Goal: Transaction & Acquisition: Purchase product/service

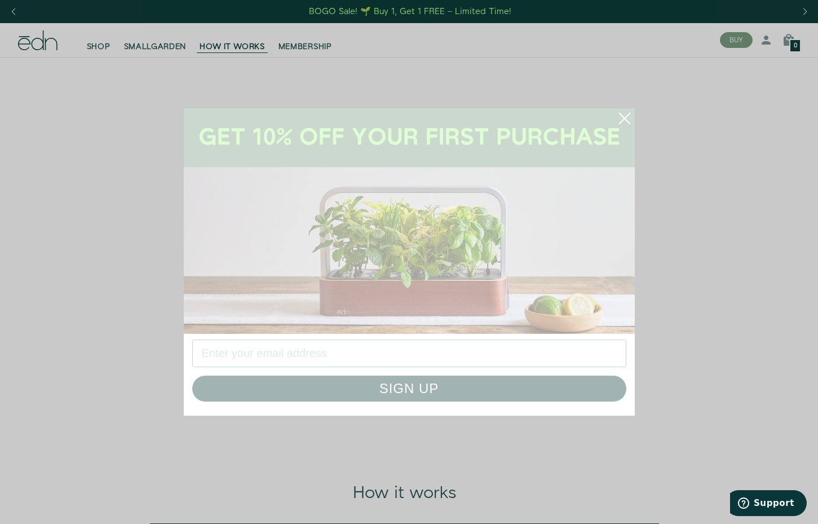
click at [632, 116] on circle "Close dialog" at bounding box center [624, 118] width 25 height 25
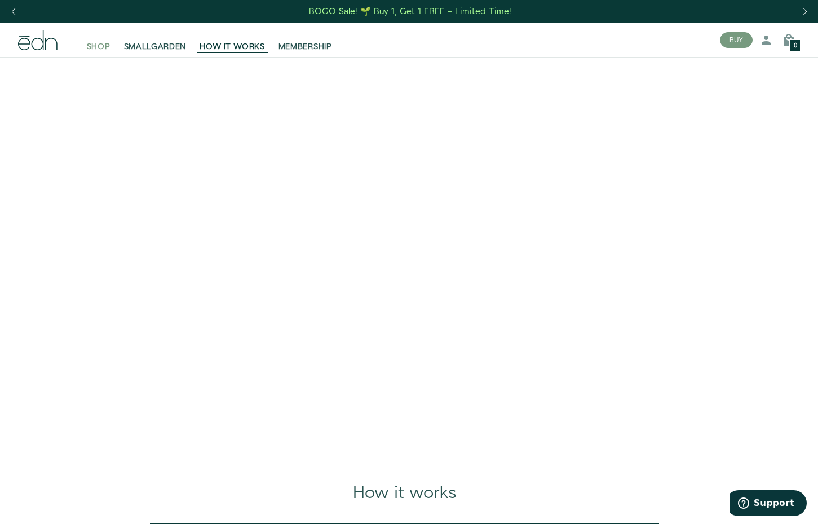
click at [109, 43] on span "SHOP" at bounding box center [99, 46] width 24 height 11
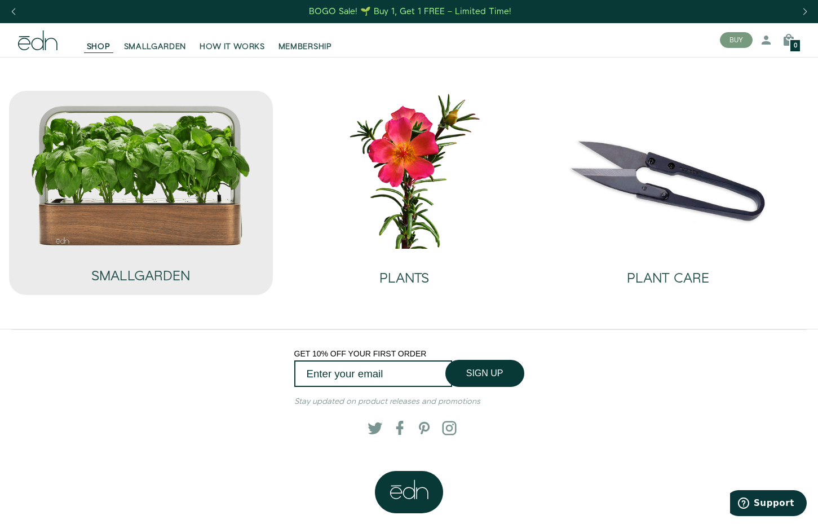
click at [138, 204] on img at bounding box center [140, 175] width 221 height 142
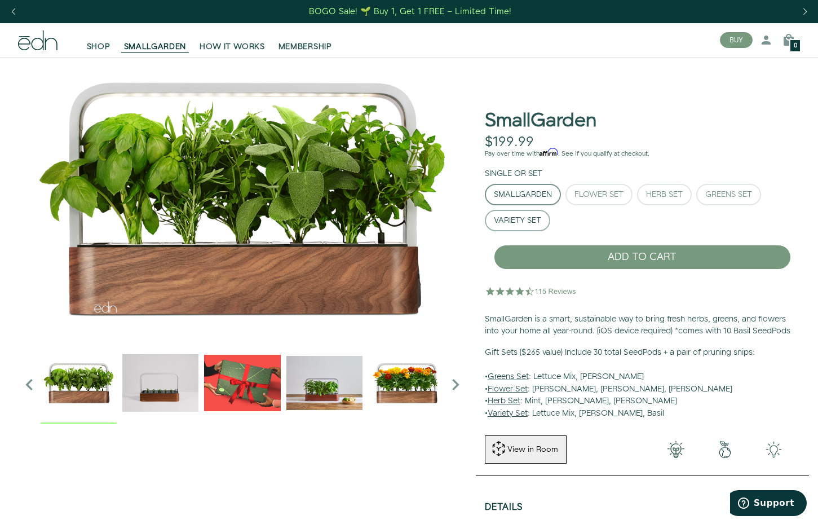
click at [515, 222] on div "Variety Set" at bounding box center [517, 220] width 47 height 8
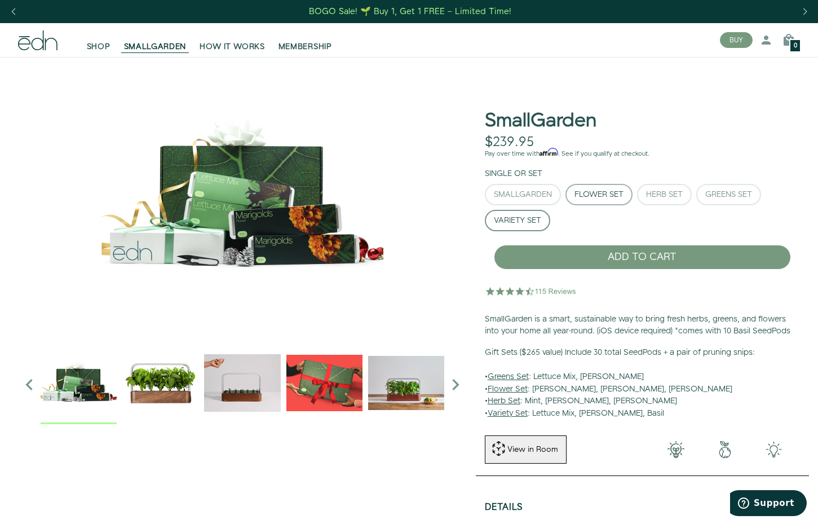
click at [605, 197] on div "Flower Set" at bounding box center [599, 195] width 49 height 8
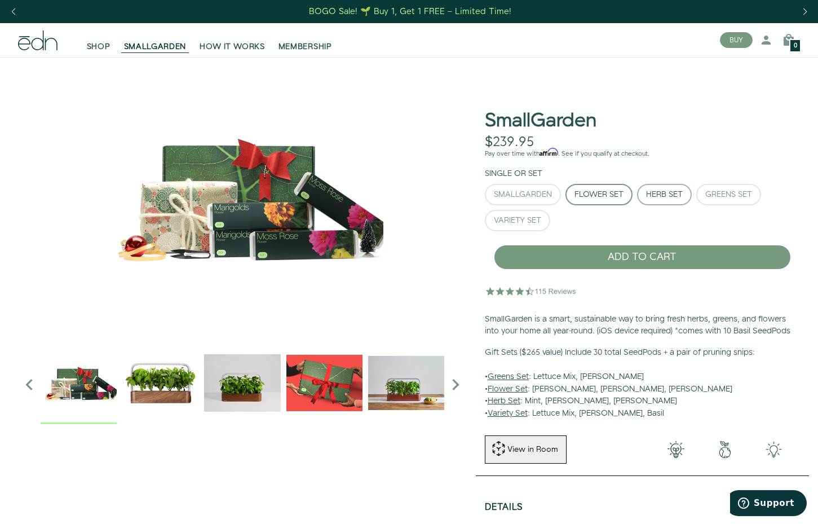
click at [659, 196] on div "Herb Set" at bounding box center [664, 195] width 37 height 8
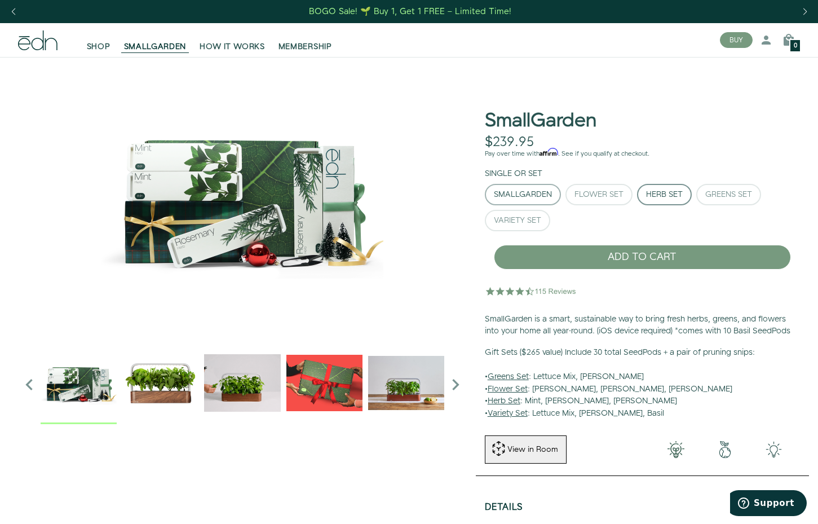
click at [520, 184] on button "SmallGarden" at bounding box center [523, 194] width 76 height 21
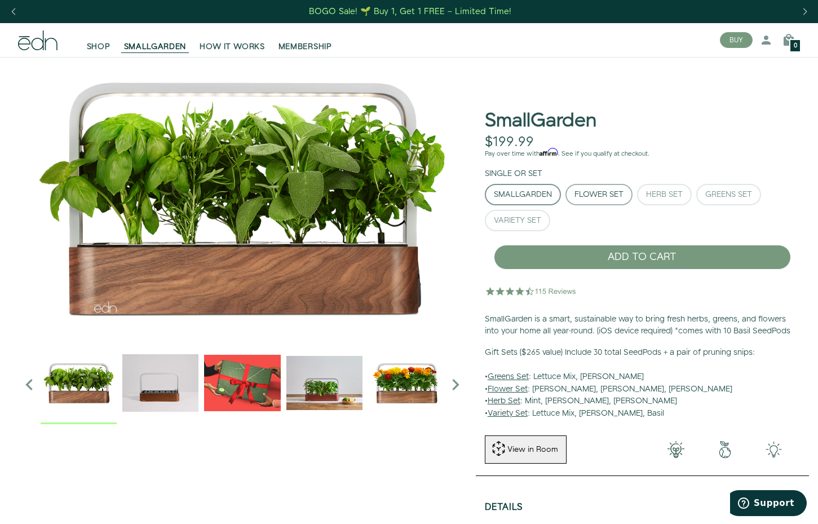
click at [578, 191] on div "Flower Set" at bounding box center [599, 195] width 49 height 8
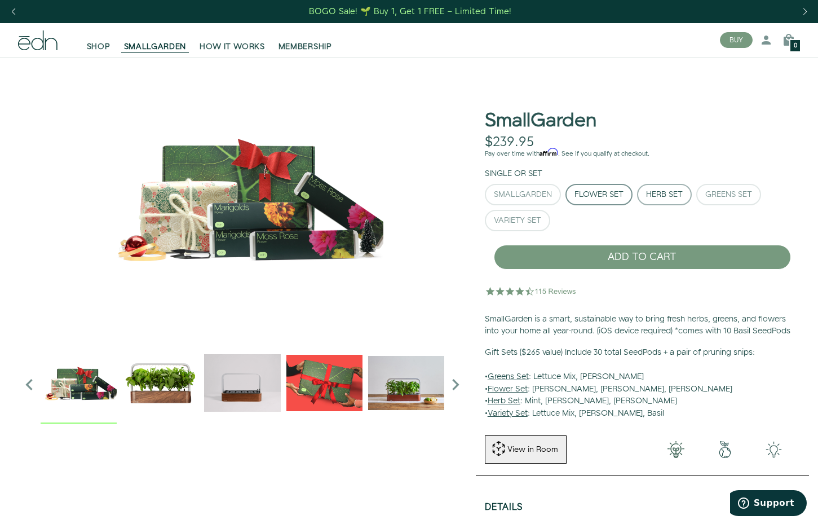
click at [690, 200] on button "Herb Set" at bounding box center [664, 194] width 55 height 21
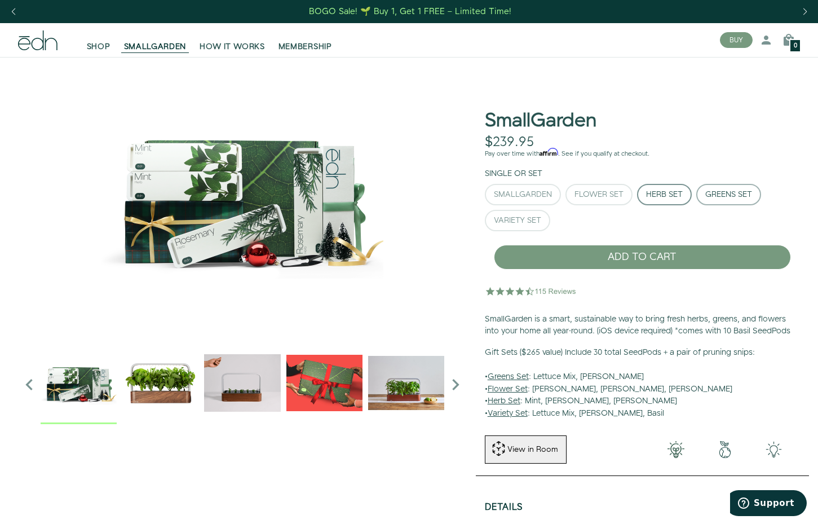
click at [743, 203] on button "Greens Set" at bounding box center [728, 194] width 65 height 21
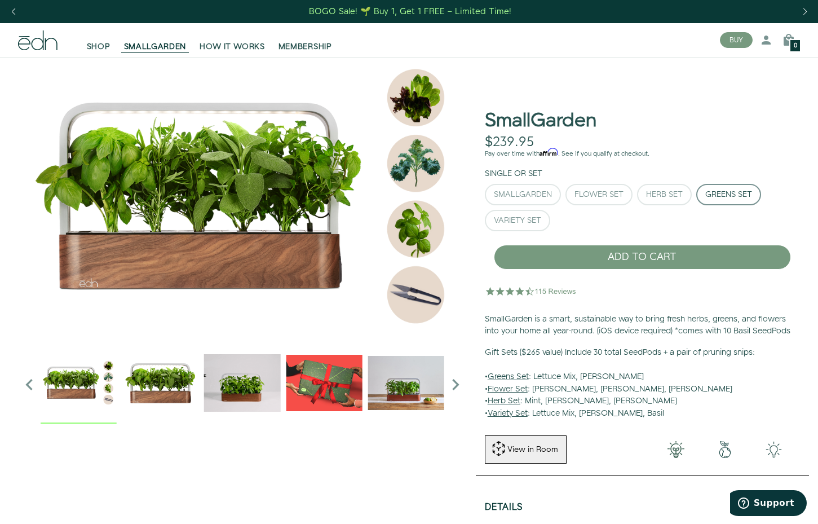
click at [78, 387] on img at bounding box center [79, 382] width 76 height 76
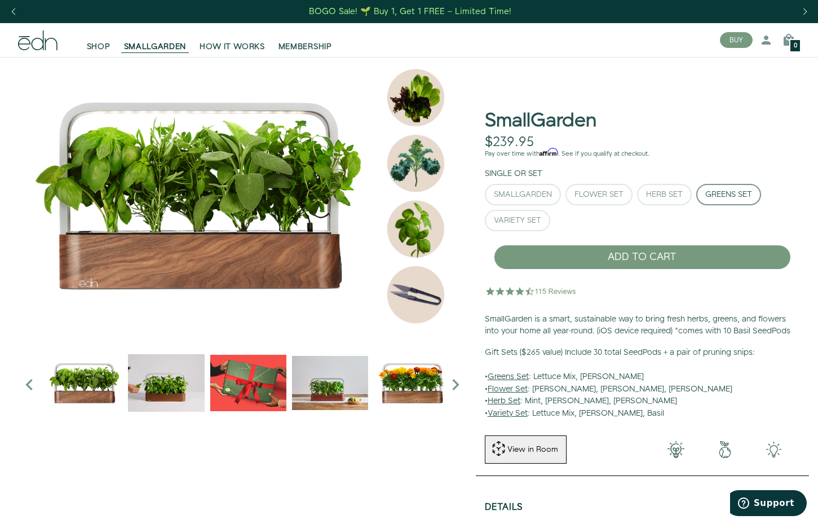
click at [182, 374] on img "2 / 6" at bounding box center [166, 382] width 76 height 76
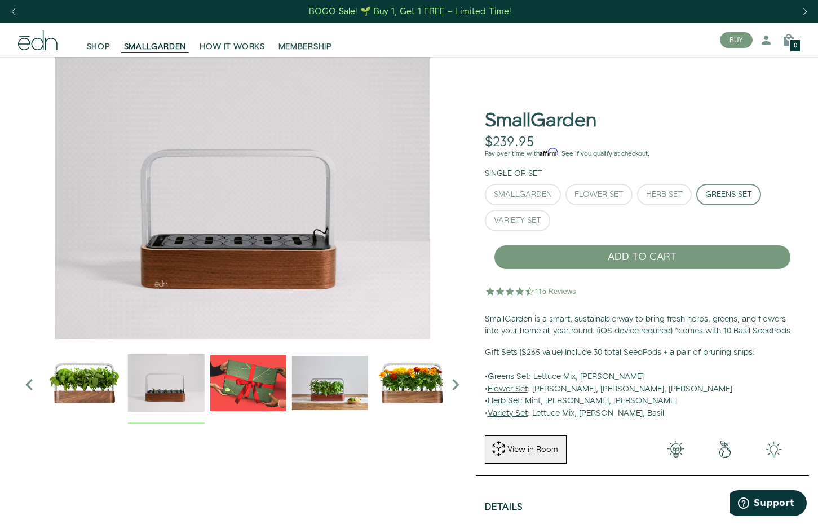
click at [419, 373] on img "5 / 6" at bounding box center [412, 382] width 76 height 76
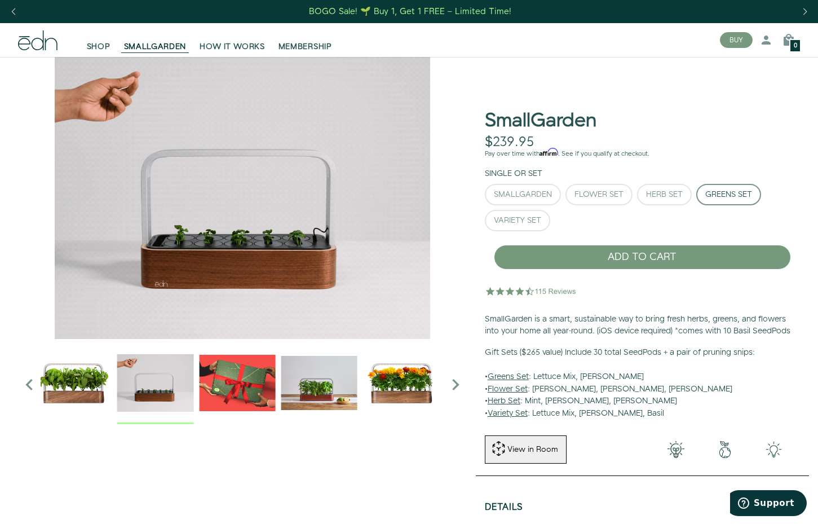
click at [324, 382] on img "4 / 6" at bounding box center [319, 382] width 76 height 76
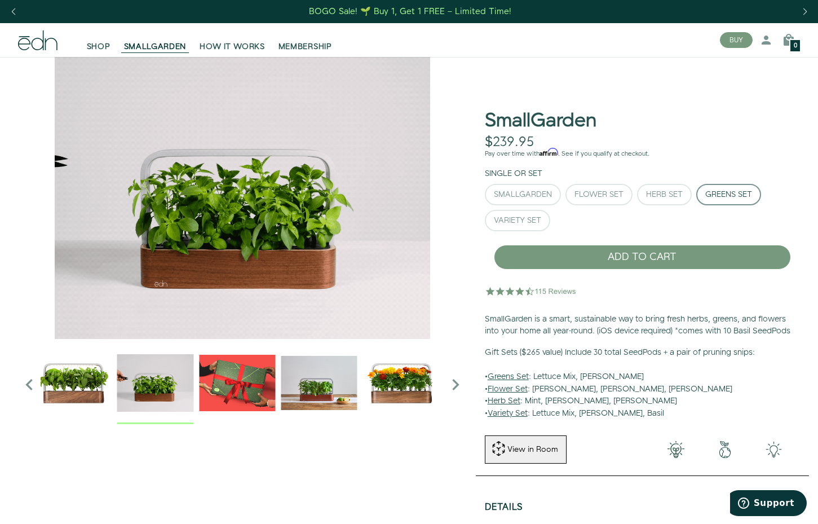
click at [76, 379] on img "1 / 6" at bounding box center [74, 382] width 76 height 76
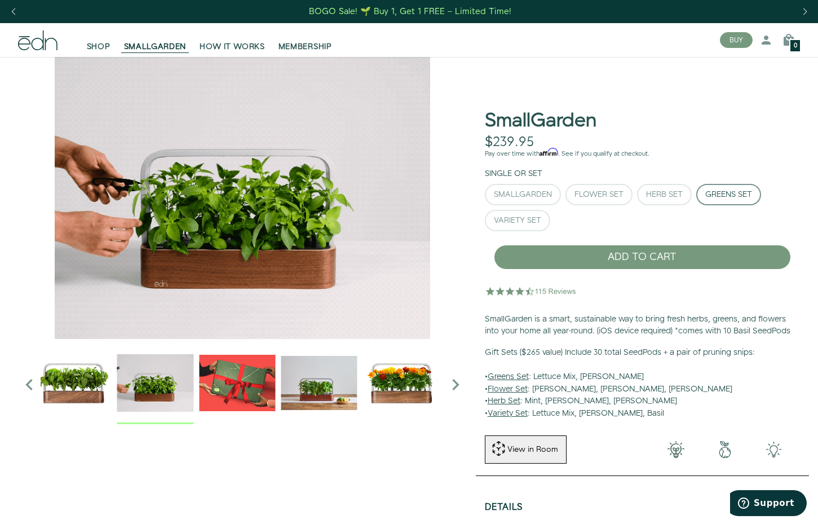
click at [27, 377] on icon "Previous slide" at bounding box center [29, 384] width 23 height 23
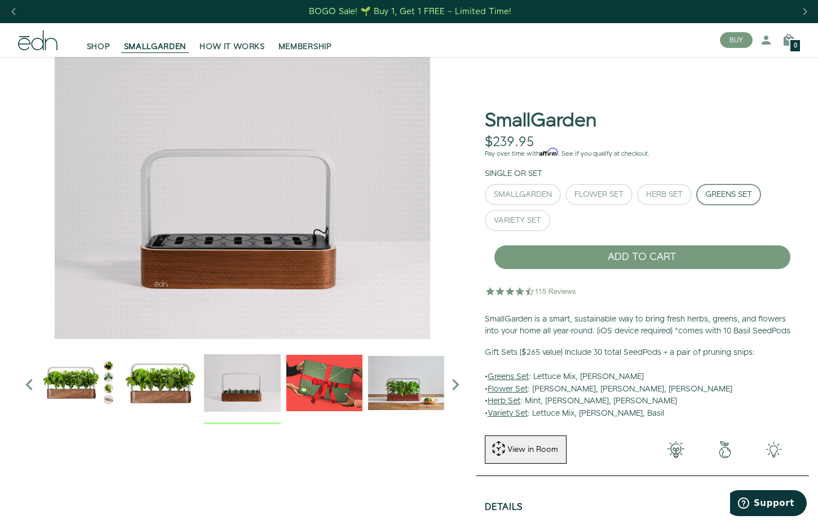
click at [70, 385] on img at bounding box center [79, 382] width 76 height 76
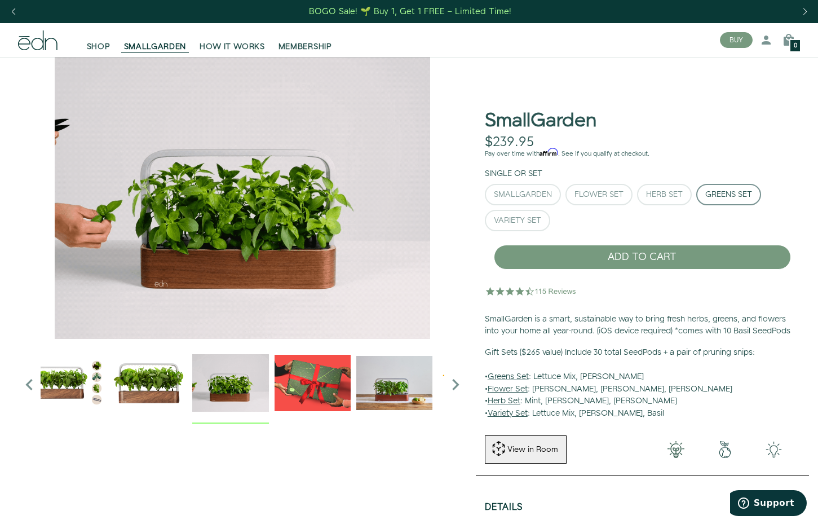
click at [338, 7] on div "BOGO Sale! 🌱 Buy 1, Get 1 FREE – Limited Time!" at bounding box center [410, 12] width 202 height 12
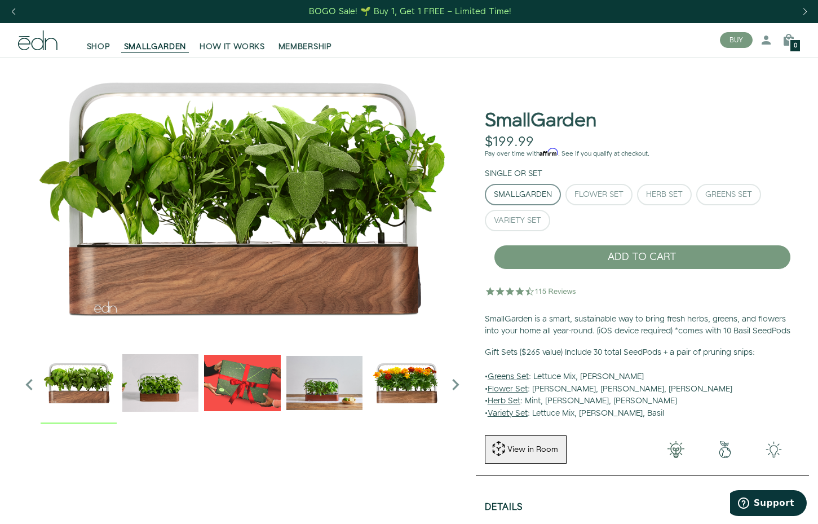
click at [534, 292] on img at bounding box center [531, 291] width 93 height 23
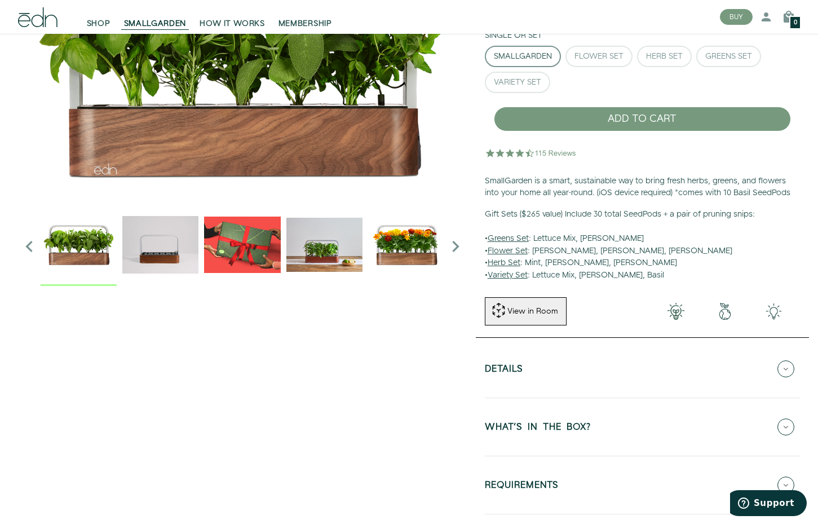
scroll to position [49, 0]
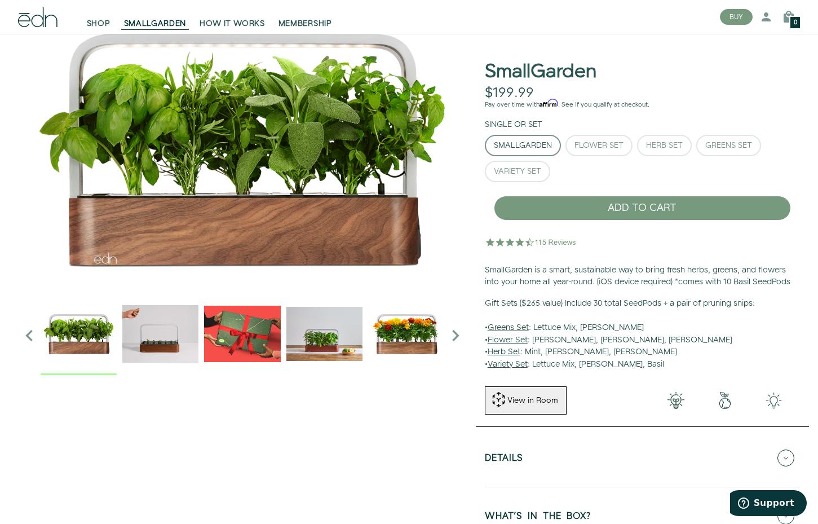
click at [17, 28] on div "SHOP SMALLGARDEN HOW IT WORKS MEMBERSHIP" at bounding box center [360, 17] width 702 height 34
click at [297, 20] on span "MEMBERSHIP" at bounding box center [306, 23] width 54 height 11
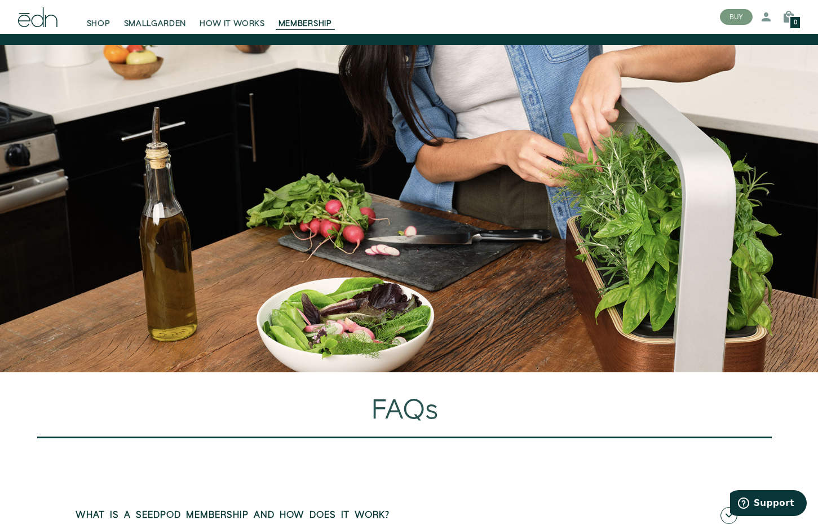
scroll to position [3262, 0]
